Goal: Navigation & Orientation: Find specific page/section

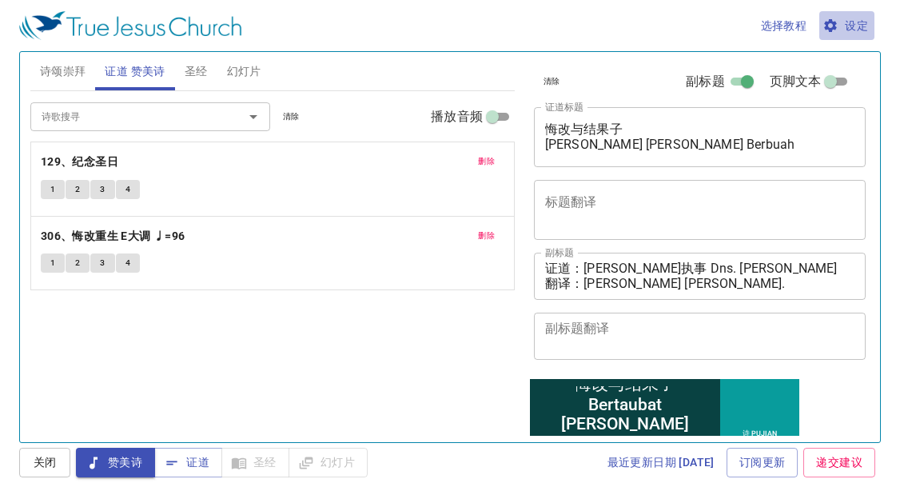
click at [856, 26] on span "设定" at bounding box center [846, 26] width 42 height 20
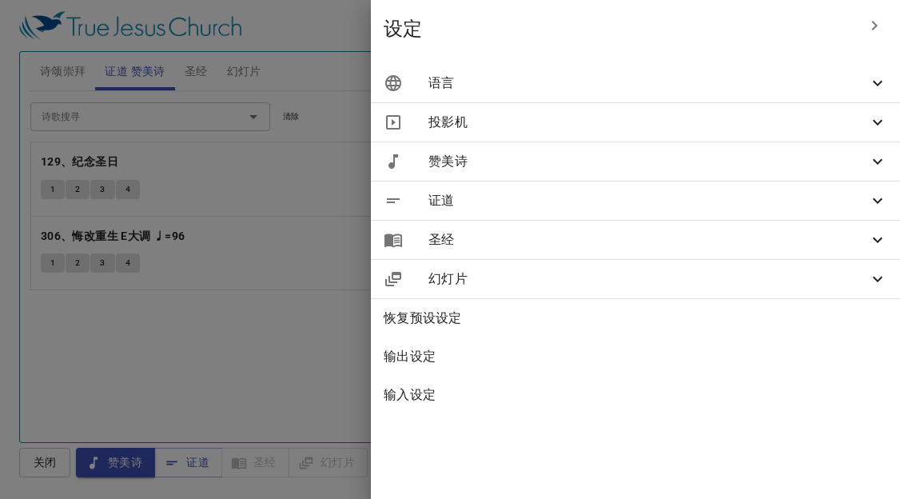
click at [586, 85] on span "语言" at bounding box center [647, 82] width 439 height 19
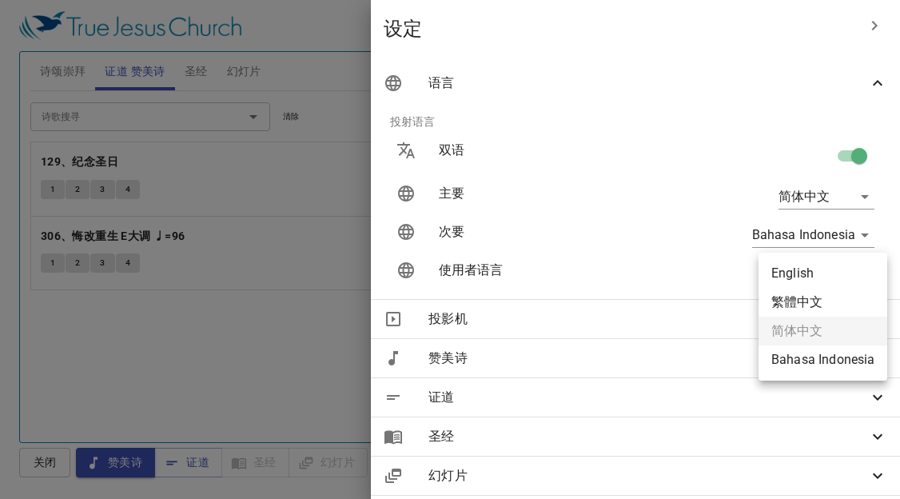
click at [789, 271] on body "选择教程 设定 诗颂崇拜 证道 赞美诗 圣经 幻灯片 诗歌搜寻 诗歌搜寻 清除 播放音频 删除 378、信靠顺服 F大调 ♩=104 1 1C 2 2C 3 …" at bounding box center [450, 249] width 900 height 499
click at [810, 279] on li "English" at bounding box center [822, 273] width 129 height 29
type input "en"
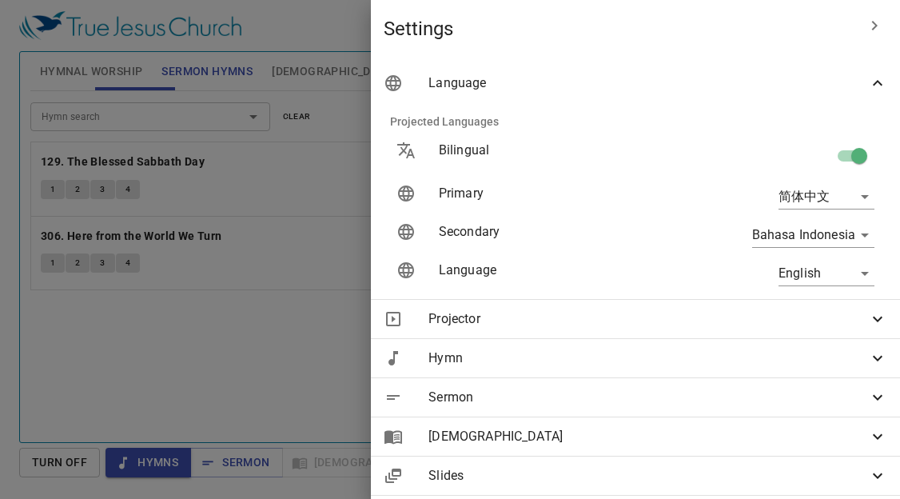
click at [122, 307] on div at bounding box center [450, 249] width 900 height 499
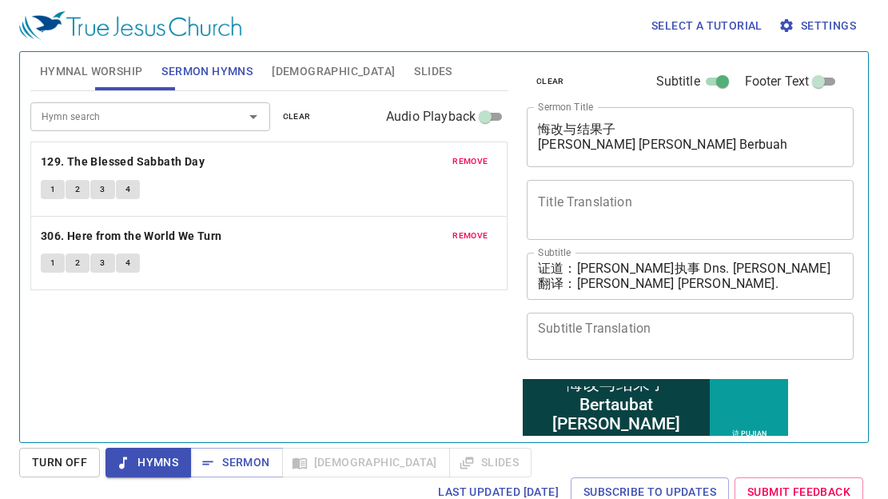
click at [81, 72] on span "Hymnal Worship" at bounding box center [91, 72] width 103 height 20
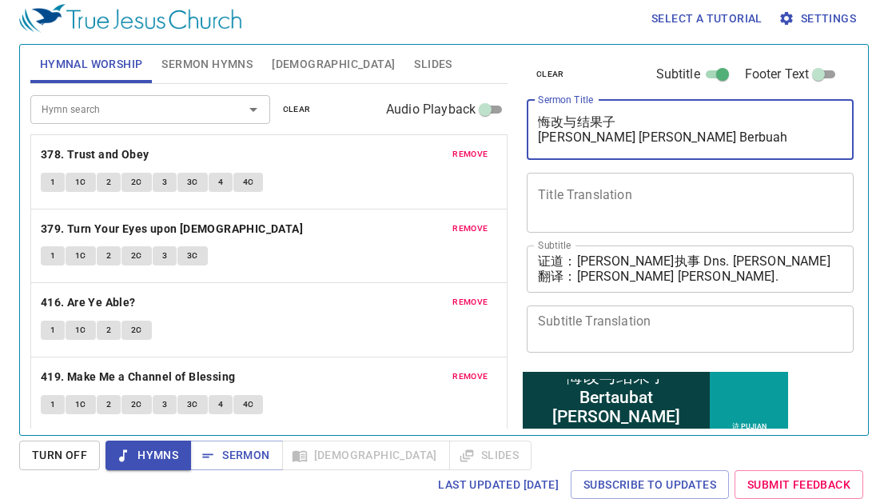
drag, startPoint x: 538, startPoint y: 121, endPoint x: 690, endPoint y: 142, distance: 153.3
click at [690, 142] on textarea "悔改与结果子 [PERSON_NAME] dan Berbuah" at bounding box center [690, 129] width 304 height 30
click at [644, 258] on textarea "证道：邓伊利莎白执事 Dns. [PERSON_NAME] 翻译：[PERSON_NAME]. [PERSON_NAME]" at bounding box center [690, 268] width 304 height 30
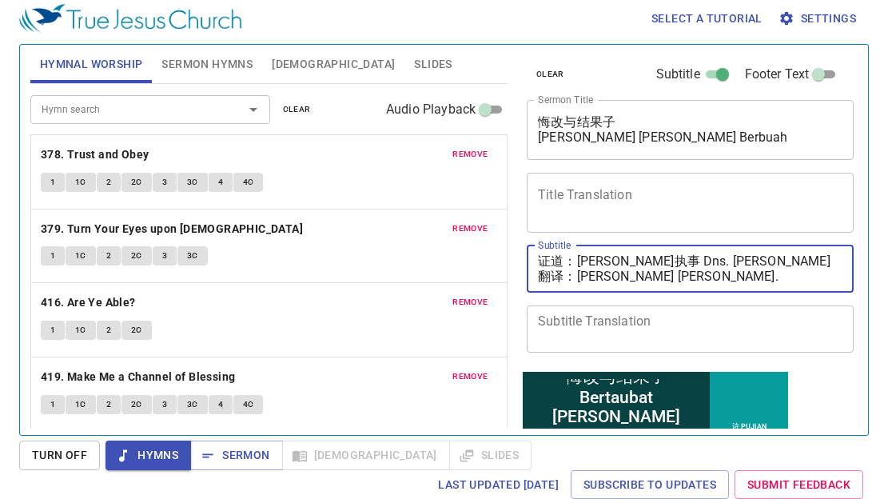
drag, startPoint x: 577, startPoint y: 258, endPoint x: 786, endPoint y: 262, distance: 209.4
click at [786, 262] on textarea "证道：邓伊利莎白执事 Dns. [PERSON_NAME] 翻译：[PERSON_NAME]. [PERSON_NAME]" at bounding box center [690, 268] width 304 height 30
drag, startPoint x: 576, startPoint y: 272, endPoint x: 766, endPoint y: 275, distance: 190.2
click at [766, 275] on textarea "证道：邓伊利莎白执事 Dns. [PERSON_NAME] 翻译：[PERSON_NAME]. [PERSON_NAME]" at bounding box center [690, 268] width 304 height 30
click at [772, 277] on textarea "证道：邓伊利莎白执事 Dns. [PERSON_NAME] 翻译：[PERSON_NAME]. [PERSON_NAME]" at bounding box center [690, 268] width 304 height 30
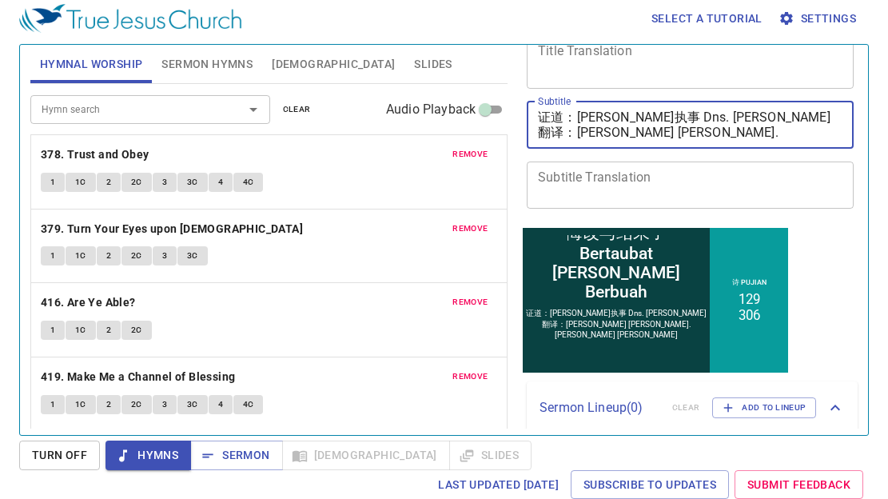
scroll to position [201, 0]
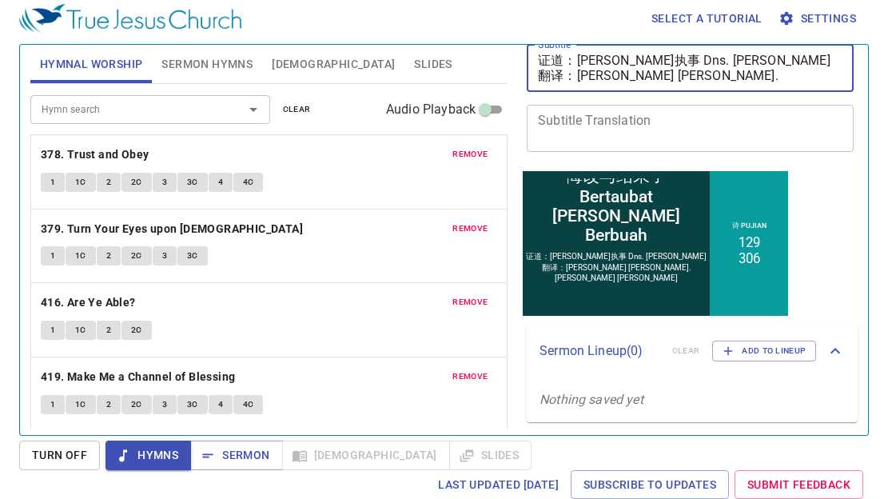
click at [186, 63] on span "Sermon Hymns" at bounding box center [206, 64] width 91 height 20
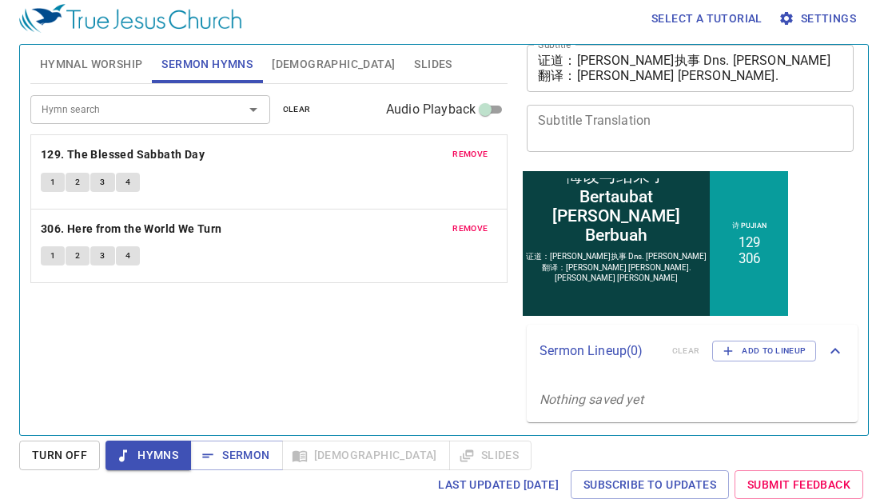
click at [105, 63] on span "Hymnal Worship" at bounding box center [91, 64] width 103 height 20
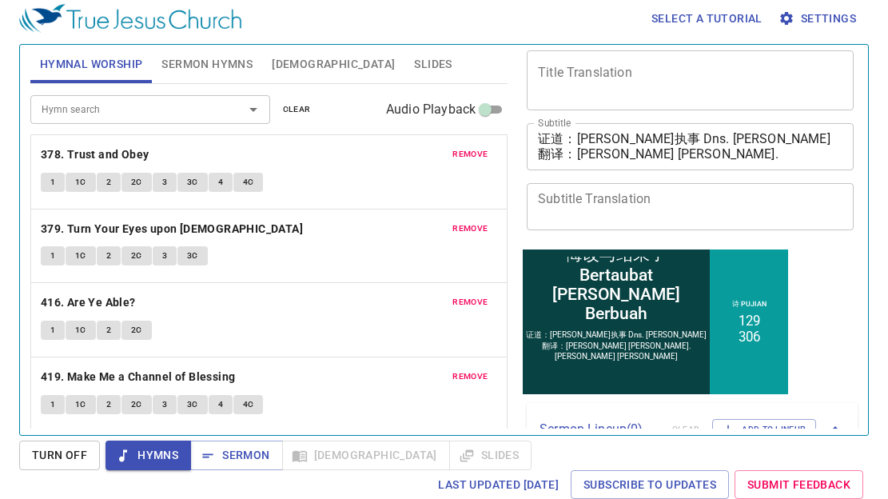
scroll to position [0, 0]
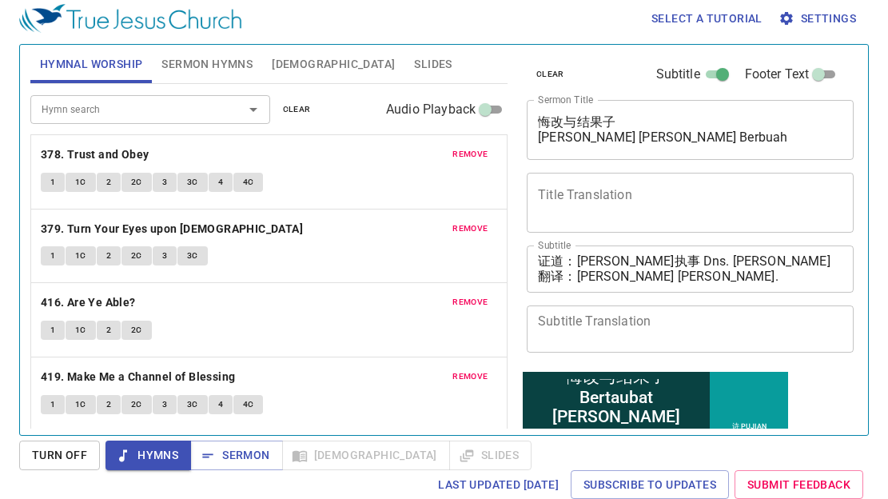
click at [12, 393] on div "Select a tutorial Settings Hymnal Worship Sermon Hymns Bible Slides Hymn search…" at bounding box center [444, 242] width 888 height 499
click at [82, 154] on b "378. Trust and Obey" at bounding box center [95, 155] width 109 height 20
click at [54, 181] on span "1" at bounding box center [52, 182] width 5 height 14
click at [89, 180] on button "1C" at bounding box center [81, 182] width 30 height 19
click at [110, 176] on span "2" at bounding box center [108, 182] width 5 height 14
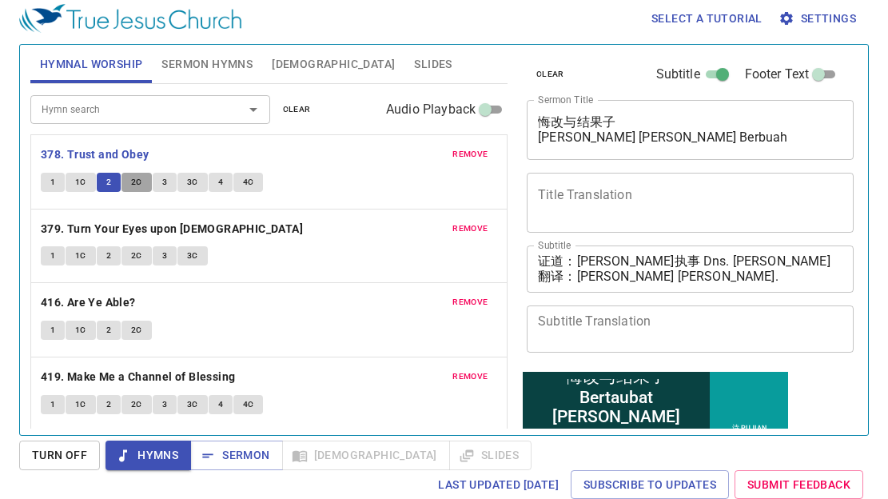
drag, startPoint x: 140, startPoint y: 181, endPoint x: 150, endPoint y: 185, distance: 11.4
click at [140, 179] on span "2C" at bounding box center [136, 182] width 11 height 14
click at [163, 175] on span "3" at bounding box center [164, 182] width 5 height 14
click at [188, 179] on span "3C" at bounding box center [192, 182] width 11 height 14
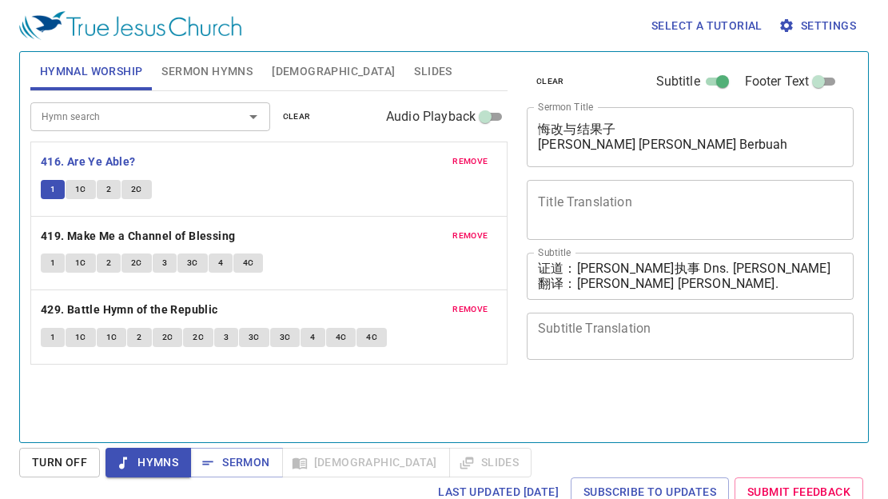
scroll to position [7, 0]
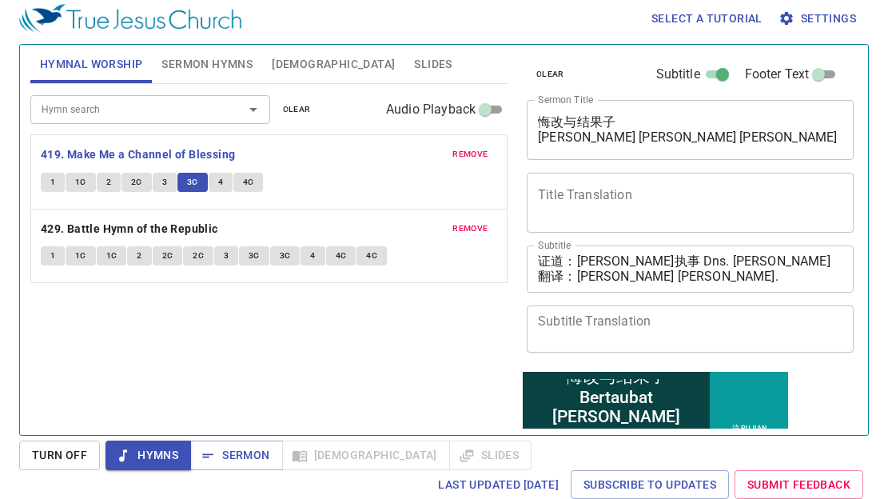
scroll to position [7, 0]
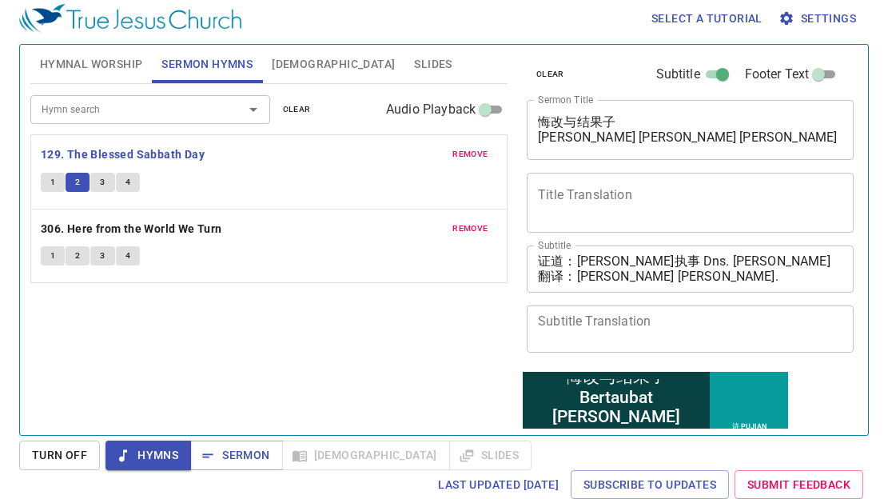
scroll to position [7, 0]
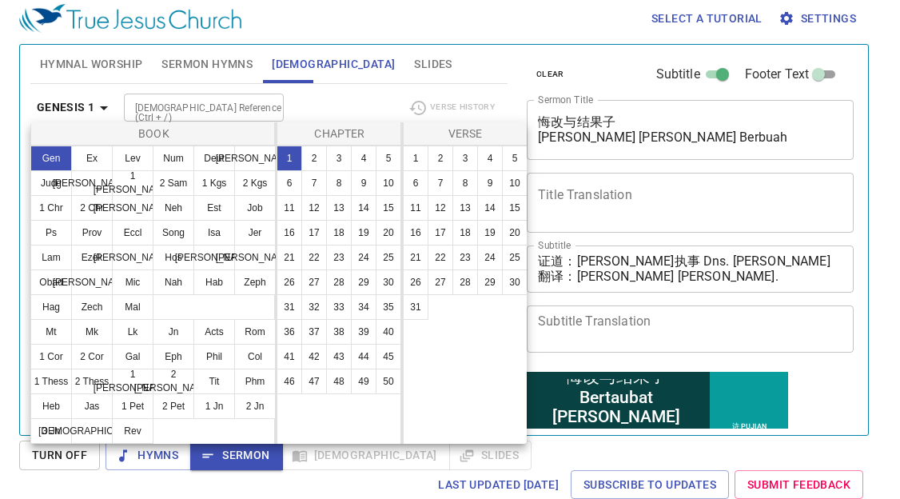
scroll to position [7, 0]
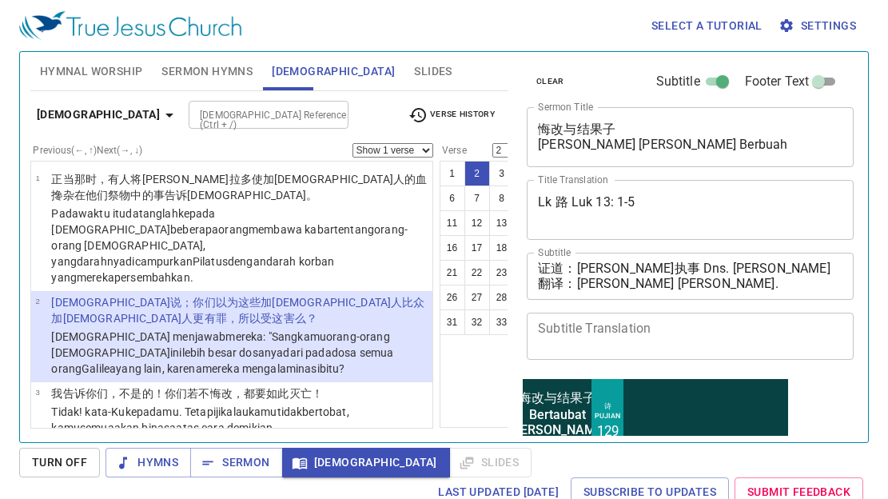
click at [489, 173] on button "3" at bounding box center [502, 174] width 26 height 26
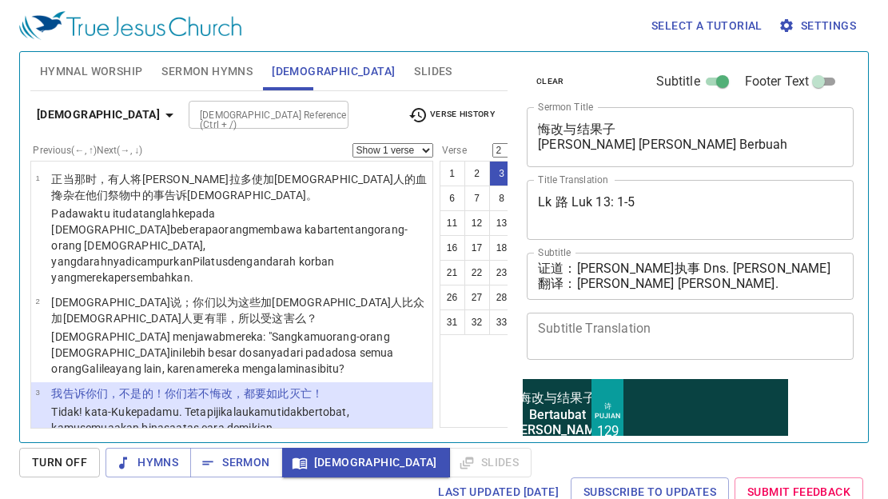
select select "3"
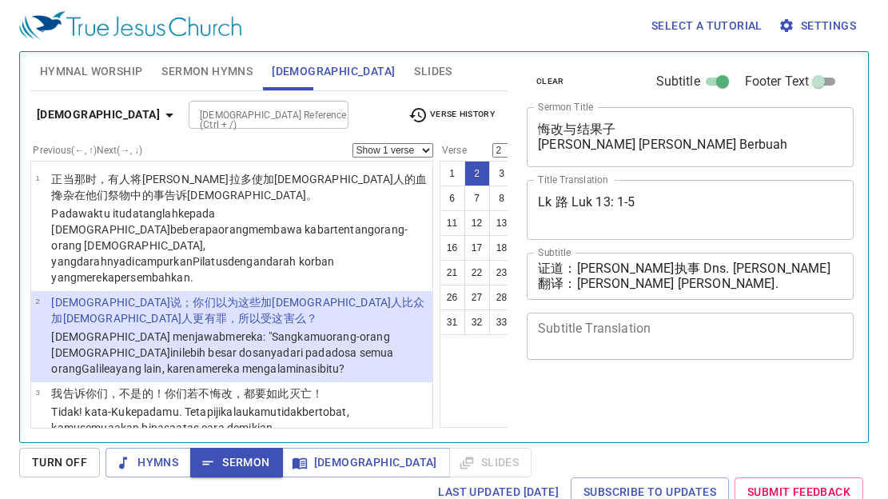
select select "2"
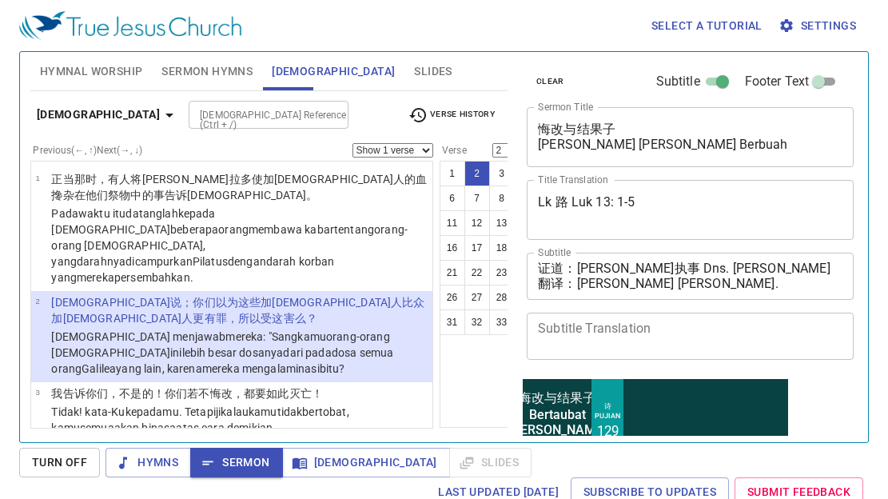
scroll to position [128, 0]
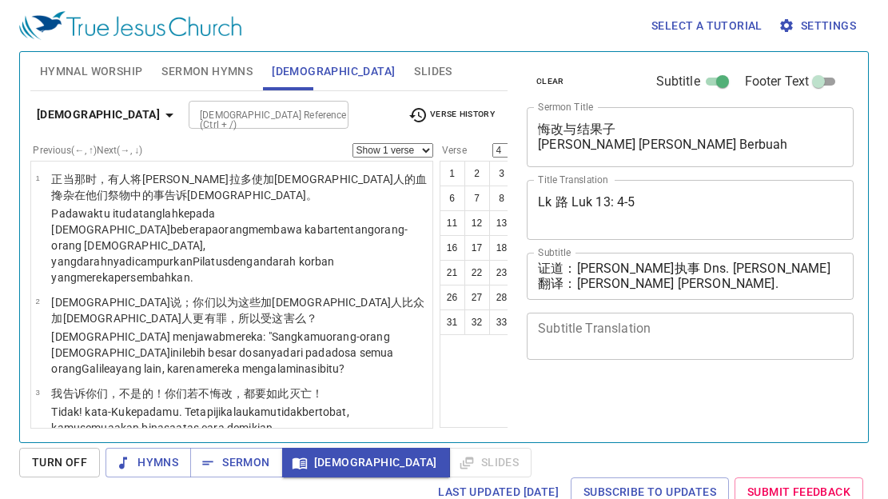
select select "4"
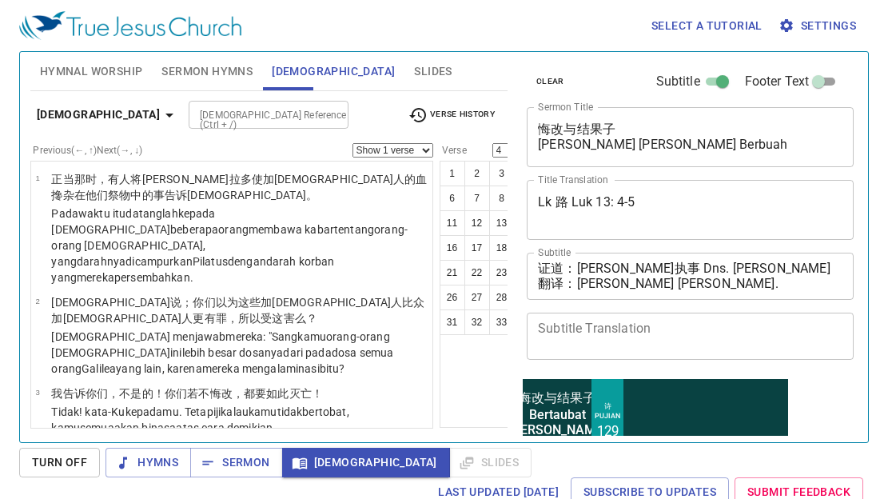
scroll to position [192, 0]
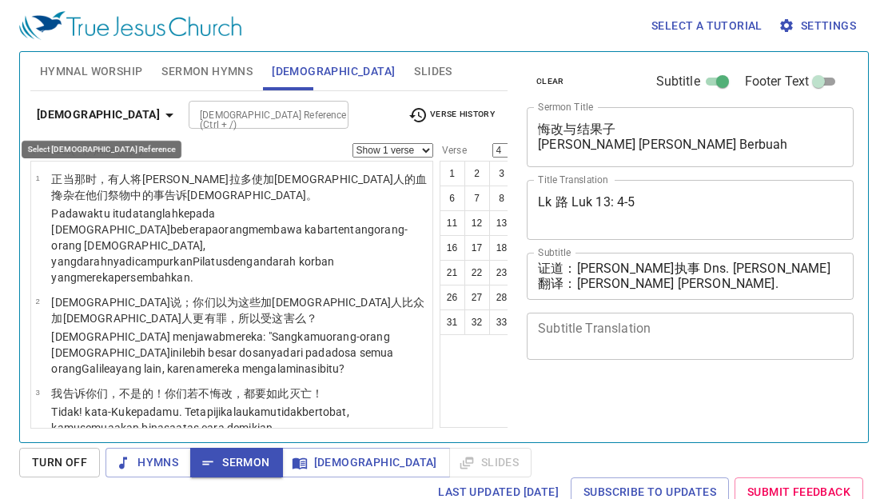
select select "4"
select select "6"
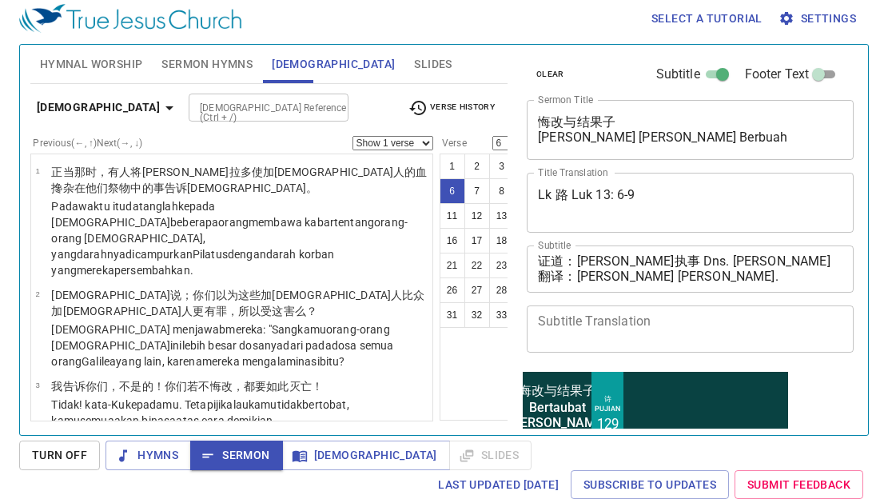
scroll to position [335, 0]
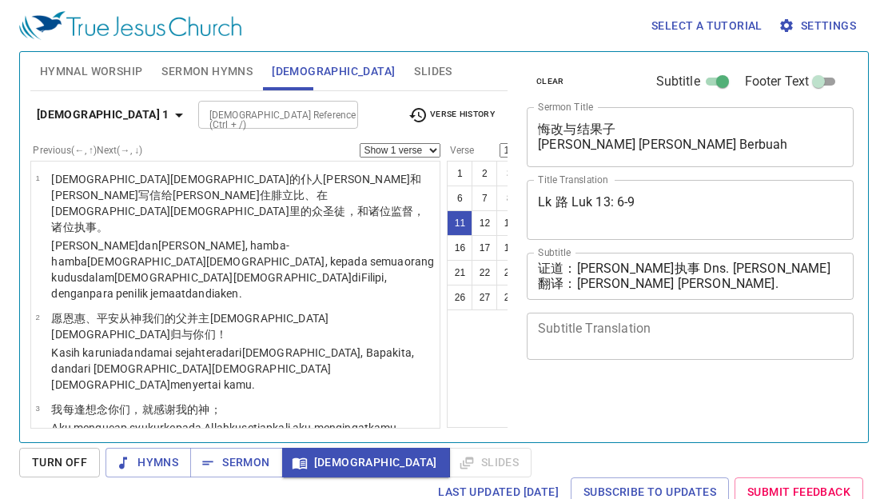
select select "11"
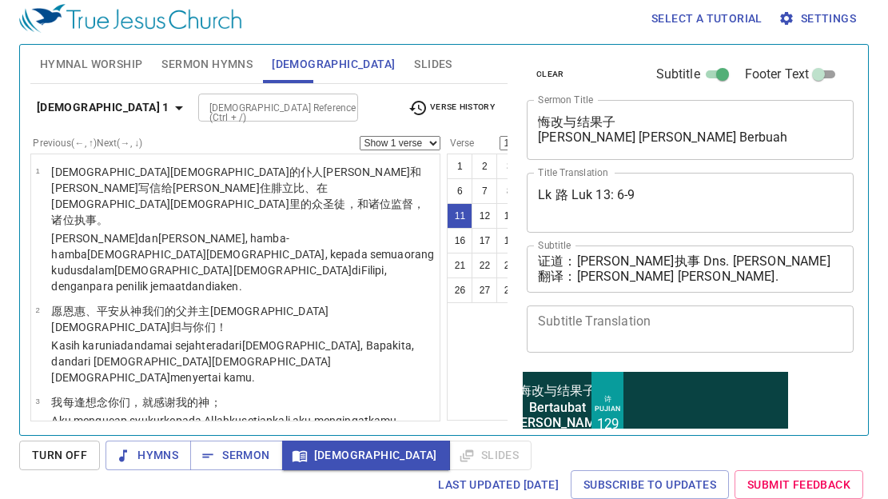
scroll to position [734, 0]
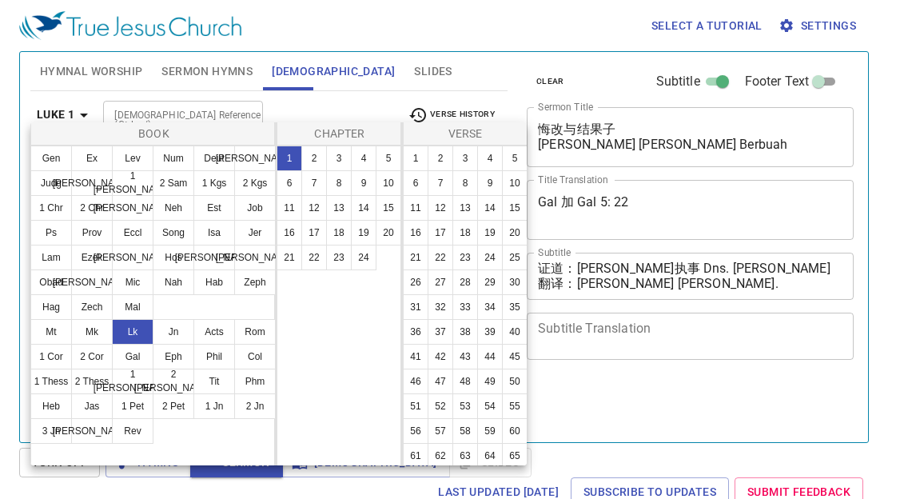
select select "22"
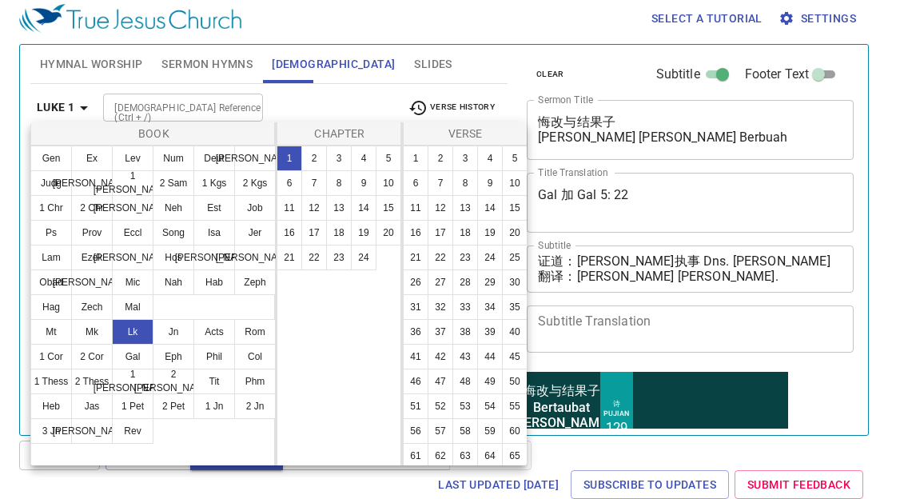
scroll to position [7, 0]
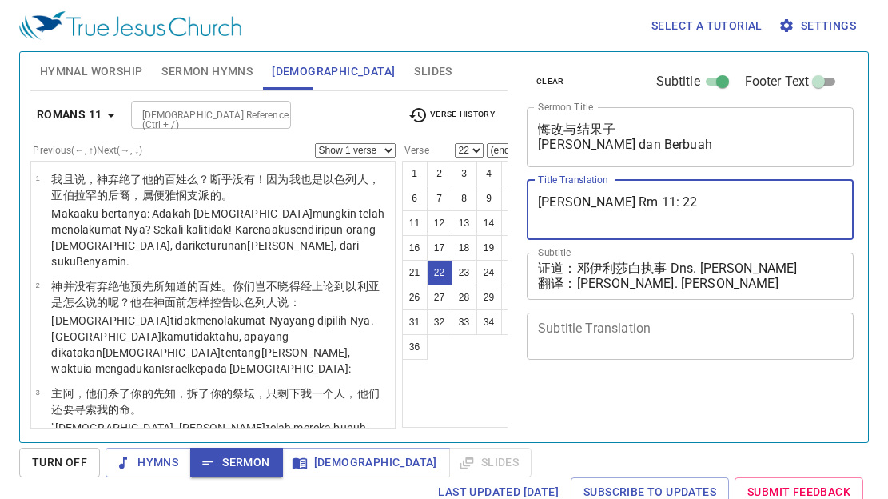
select select "22"
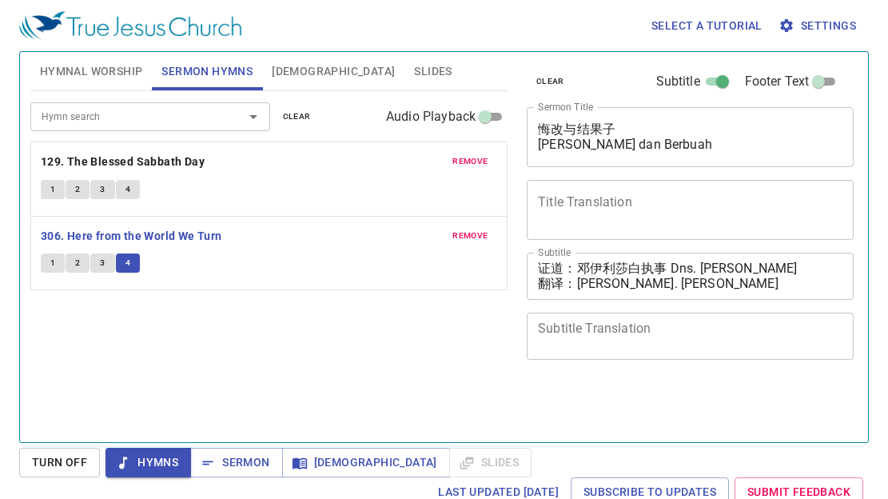
scroll to position [7, 0]
